Goal: Task Accomplishment & Management: Use online tool/utility

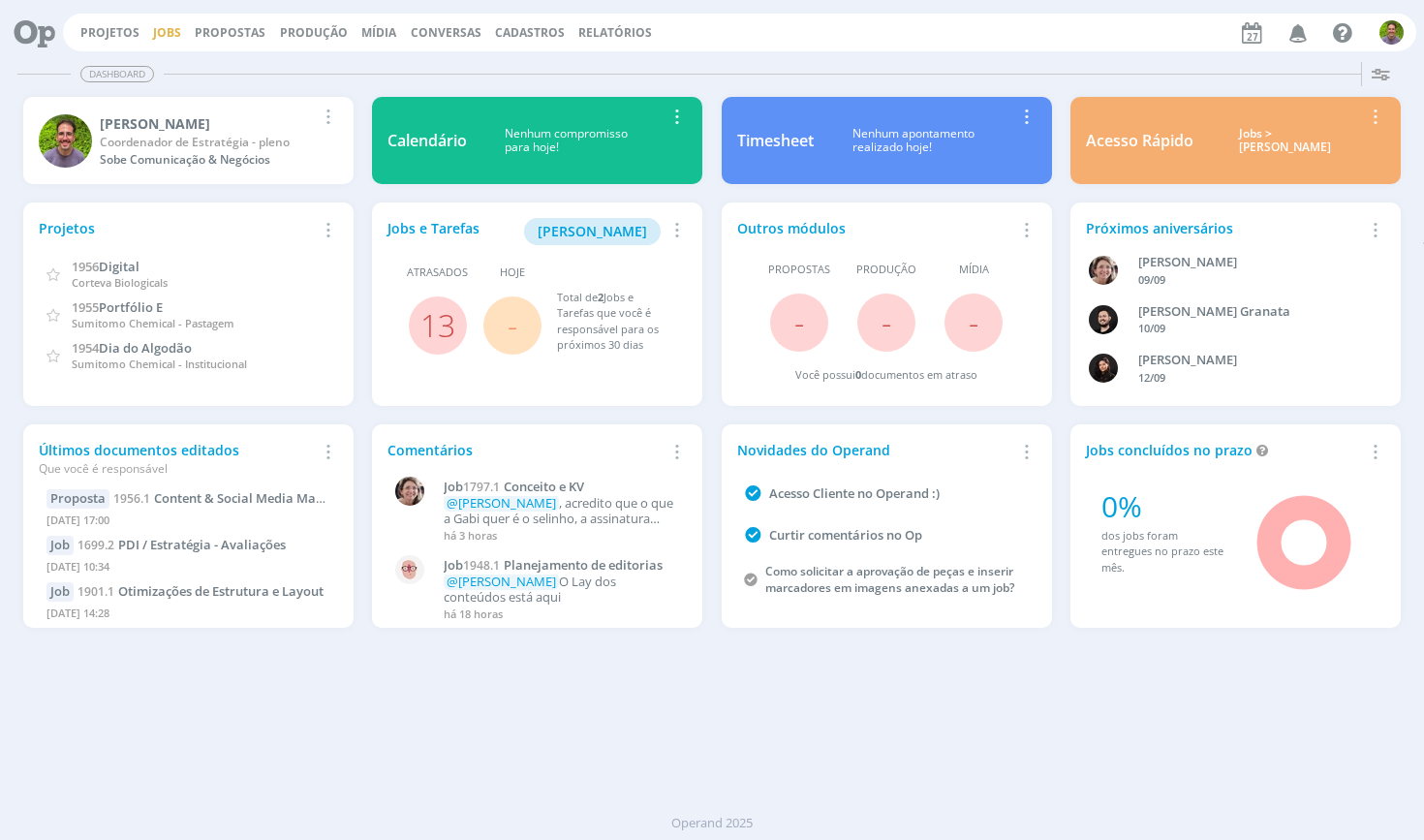
click at [158, 30] on link "Jobs" at bounding box center [167, 32] width 28 height 17
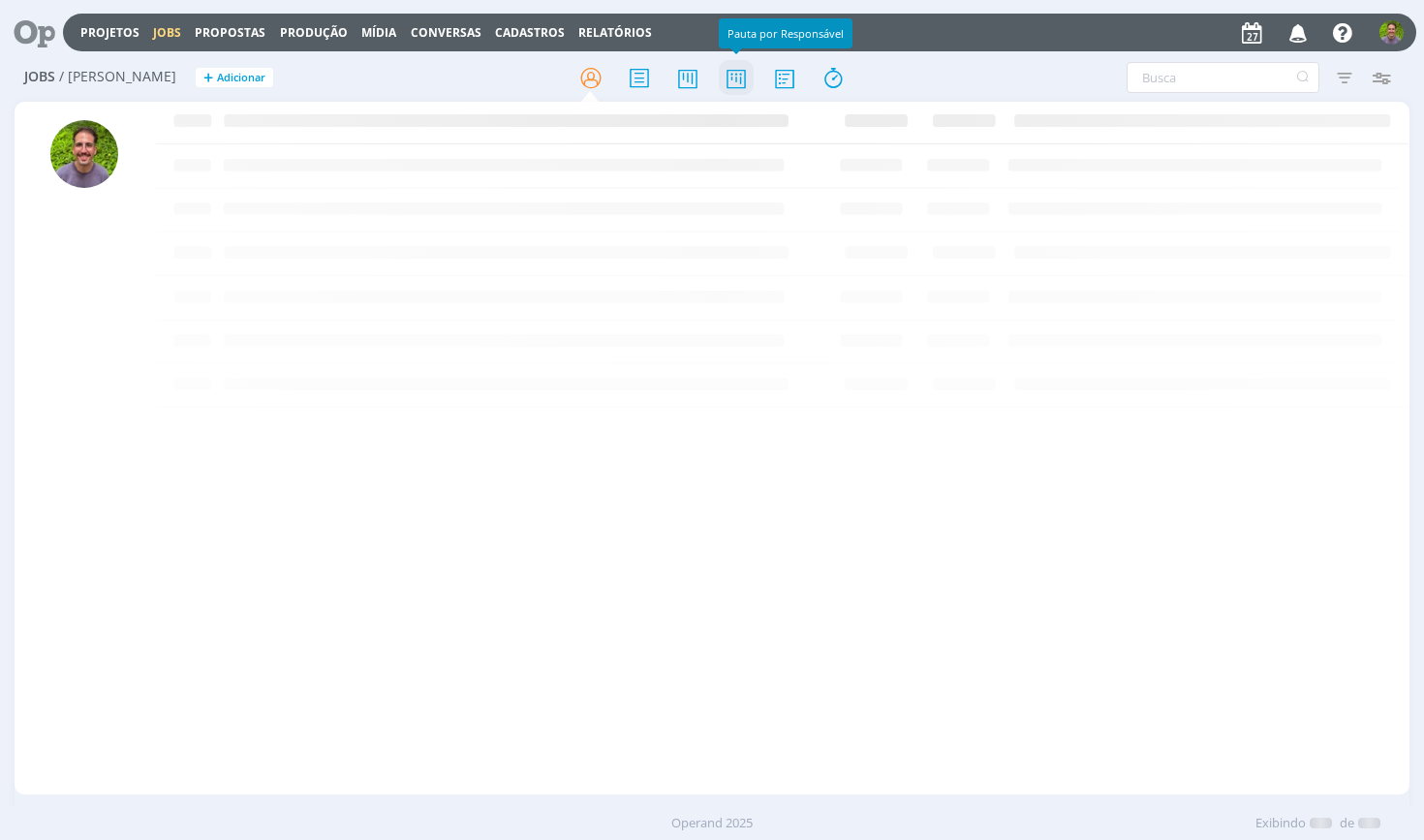
click at [742, 74] on icon at bounding box center [736, 78] width 35 height 38
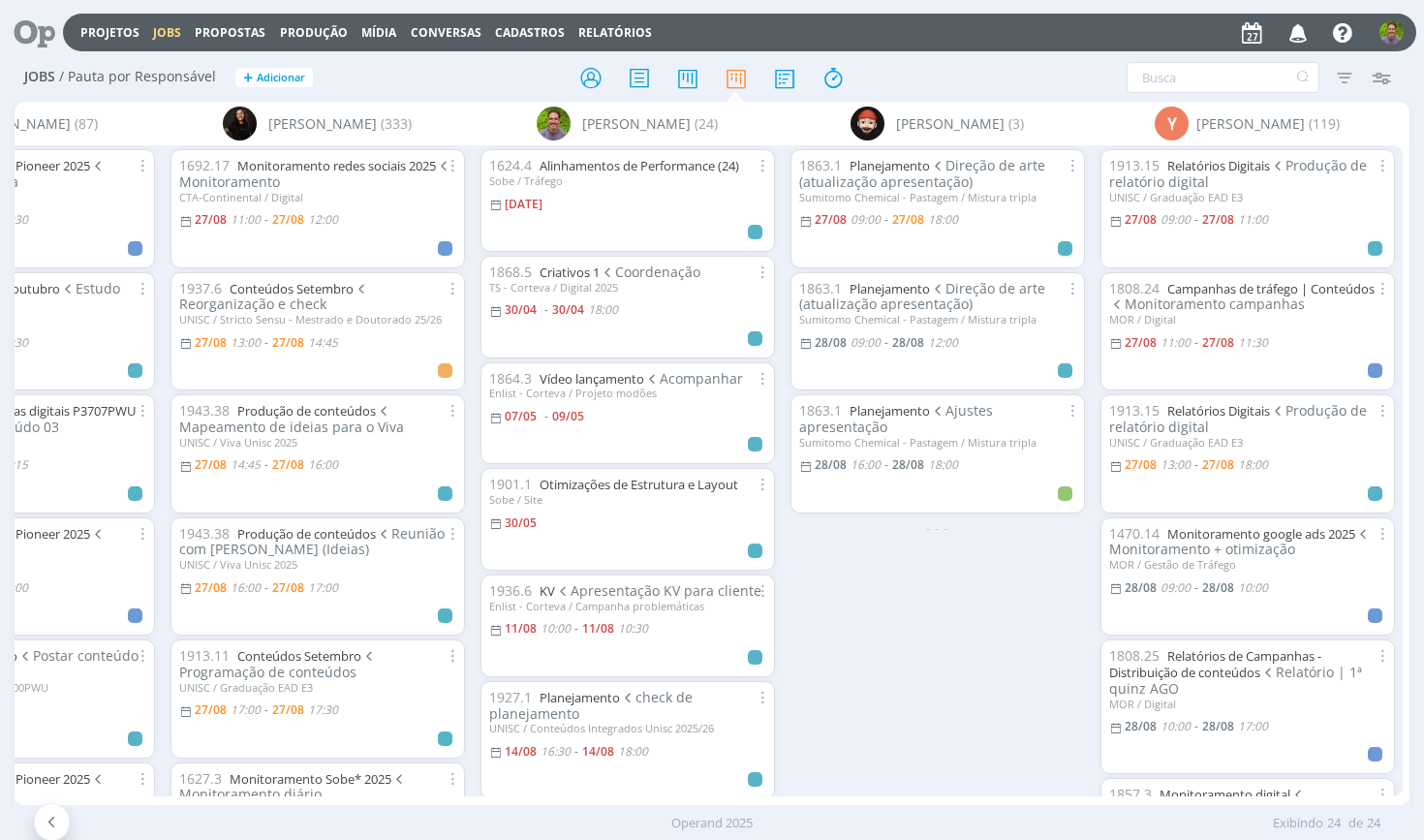
scroll to position [0, 1720]
click at [1192, 169] on link "Relatórios Digitais" at bounding box center [1218, 166] width 103 height 18
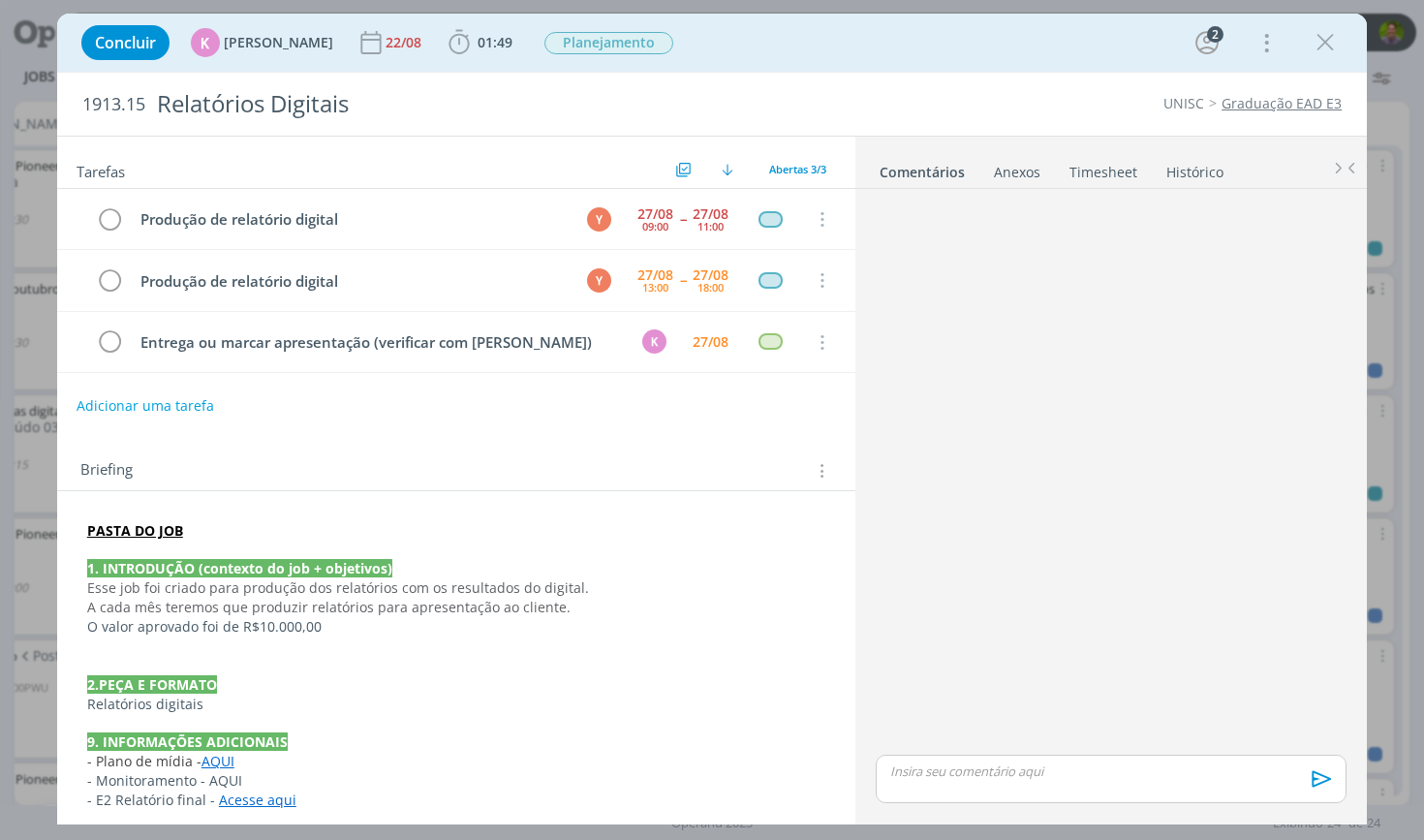
click at [1124, 177] on link "Timesheet" at bounding box center [1103, 168] width 69 height 28
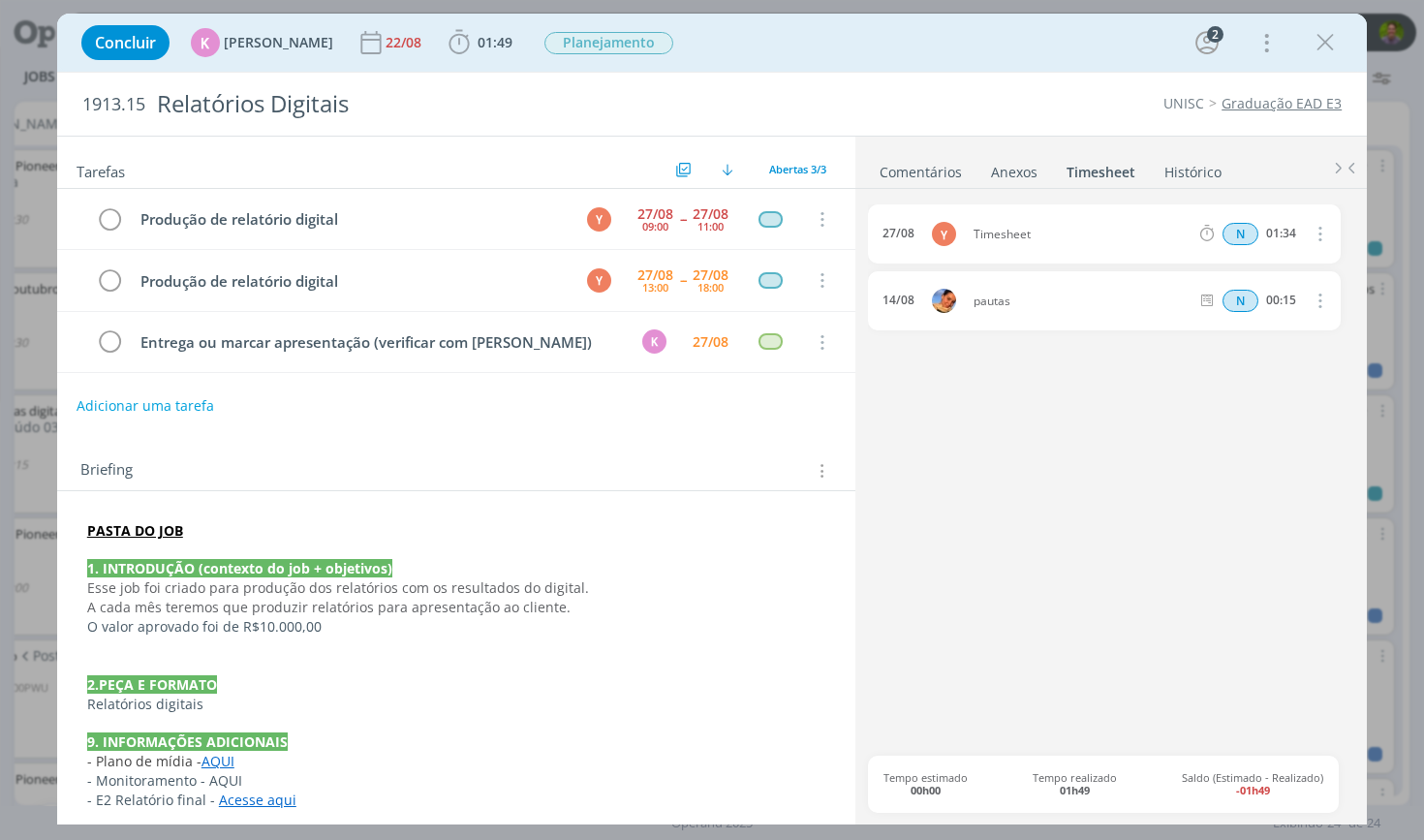
click at [1053, 43] on div "Concluir K [PERSON_NAME] [DATE] 01:49 Iniciar Apontar Data * [DATE] Horas * 00:…" at bounding box center [711, 43] width 1280 height 47
